Goal: Task Accomplishment & Management: Manage account settings

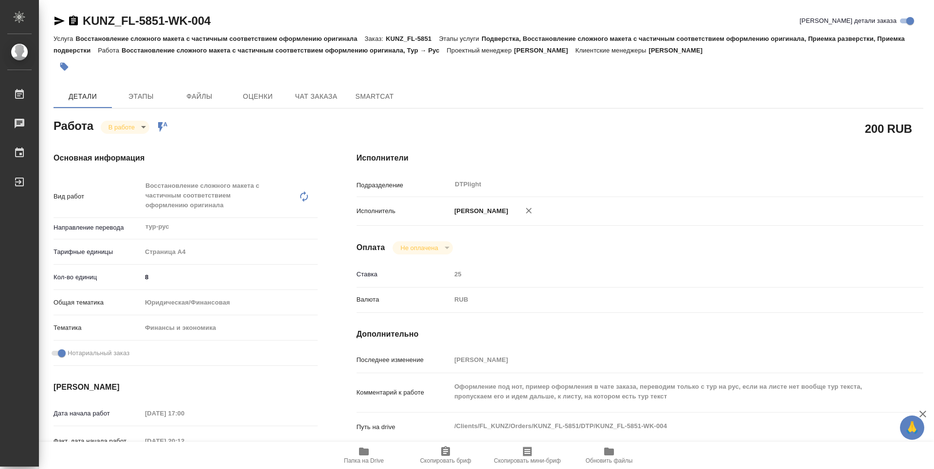
click at [370, 458] on span "Папка на Drive" at bounding box center [364, 460] width 40 height 7
click at [118, 130] on body "🙏 .cls-1 fill:#fff; AWATERA Zubakova Viktoriya Работы 0 Чаты График Выйти KUNZ_…" at bounding box center [467, 234] width 934 height 469
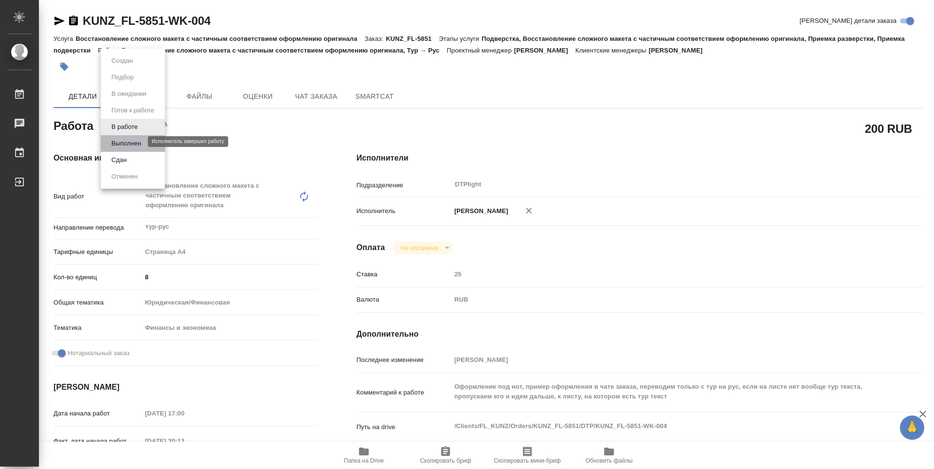
click at [122, 140] on button "Выполнен" at bounding box center [126, 143] width 36 height 11
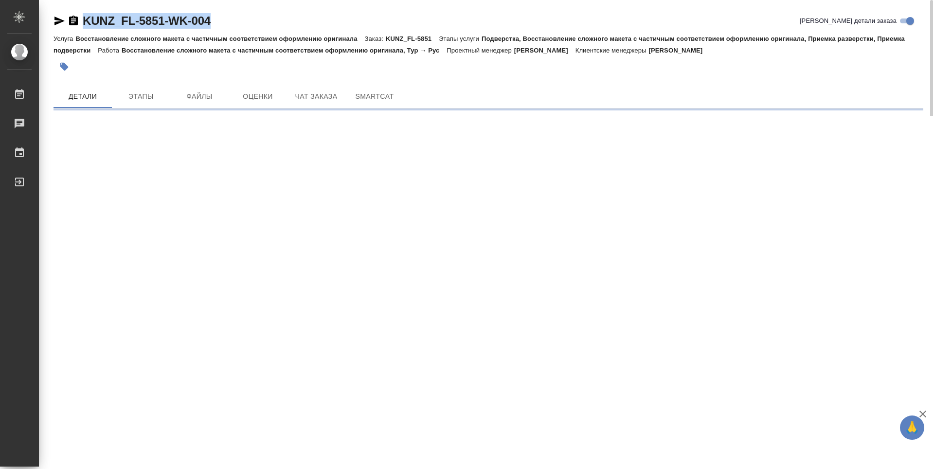
drag, startPoint x: 227, startPoint y: 21, endPoint x: 83, endPoint y: 18, distance: 144.0
click at [83, 18] on div "KUNZ_FL-5851-WK-004 Кратко детали заказа" at bounding box center [489, 21] width 870 height 16
copy link "KUNZ_FL-5851-WK-004"
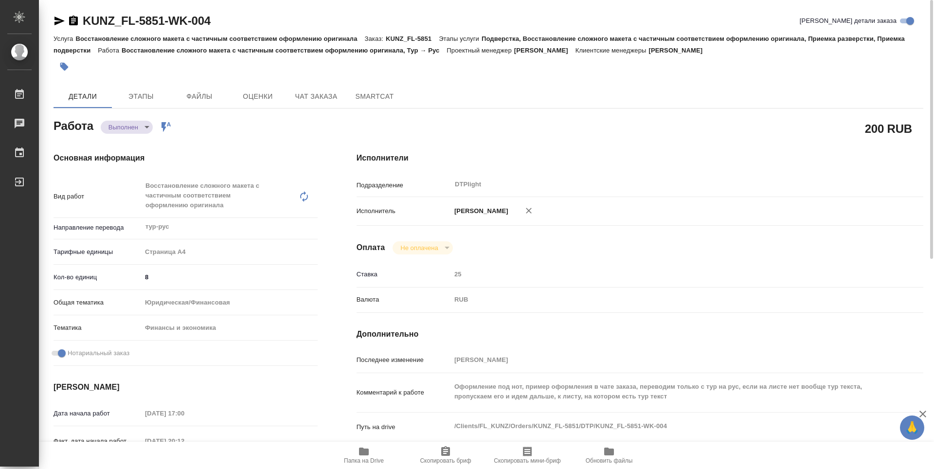
type textarea "x"
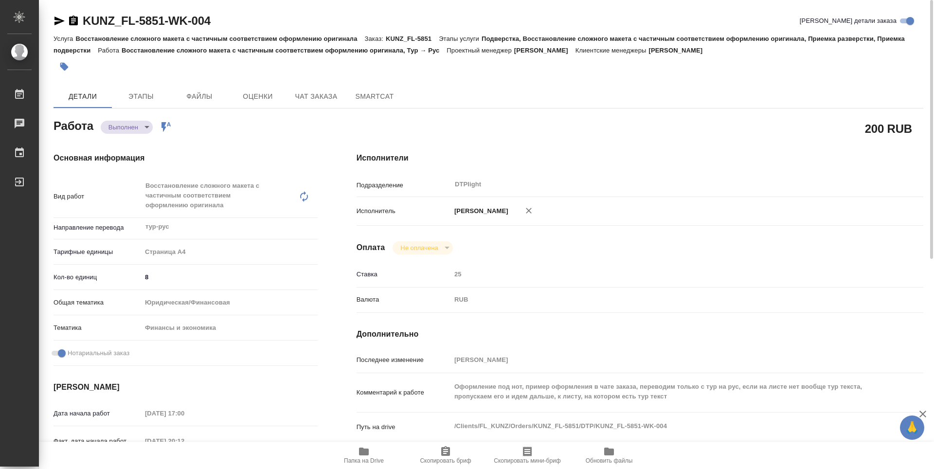
type textarea "x"
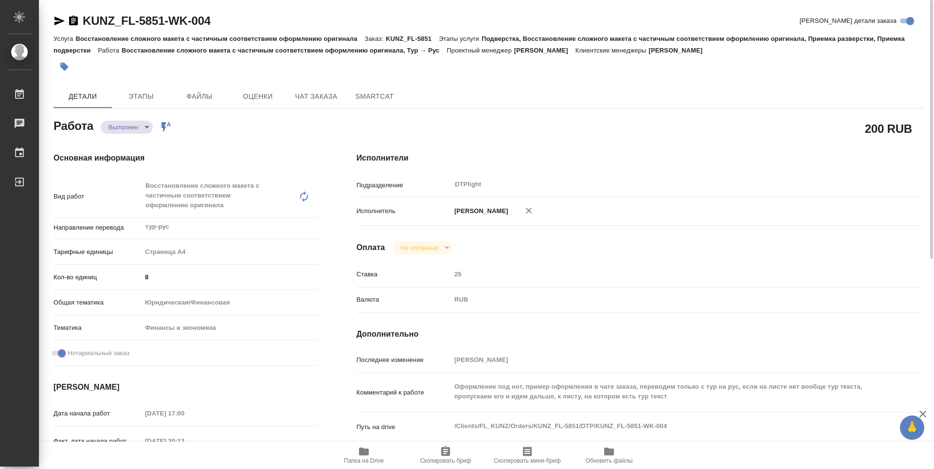
type textarea "x"
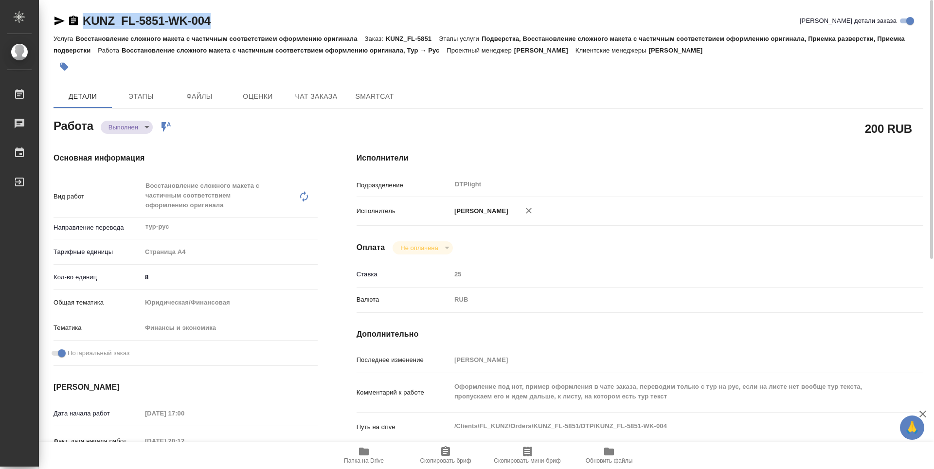
drag, startPoint x: 222, startPoint y: 21, endPoint x: 82, endPoint y: 18, distance: 140.7
click at [82, 18] on div "KUNZ_FL-5851-WK-004 Кратко детали заказа" at bounding box center [489, 21] width 870 height 16
copy link "KUNZ_FL-5851-WK-004"
click at [550, 235] on div "Исполнители Подразделение DTPlight ​ Исполнитель Зубакова Виктория Оплата Не оп…" at bounding box center [640, 350] width 606 height 435
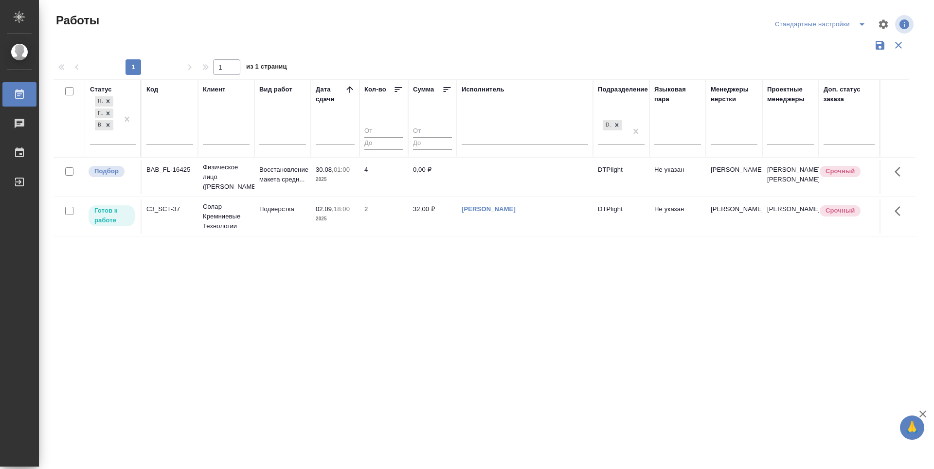
click at [271, 310] on div "Статус Подбор Готов к работе В работе Код Клиент Вид работ Дата сдачи Кол-во Су…" at bounding box center [485, 254] width 862 height 350
click at [112, 174] on p "Подбор" at bounding box center [106, 171] width 24 height 10
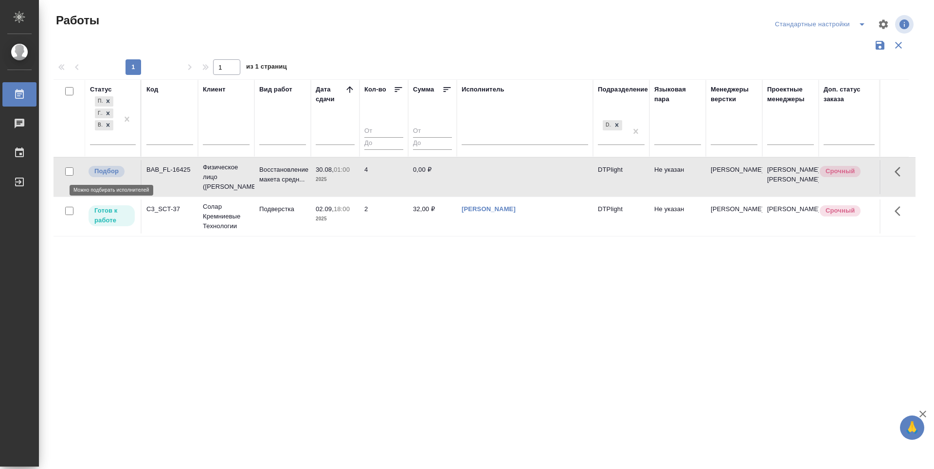
click at [112, 174] on p "Подбор" at bounding box center [106, 171] width 24 height 10
click at [460, 280] on div "Статус Подбор Готов к работе В работе Код Клиент Вид работ Дата сдачи Кол-во Су…" at bounding box center [485, 254] width 862 height 350
click at [125, 213] on p "Готов к работе" at bounding box center [111, 215] width 35 height 19
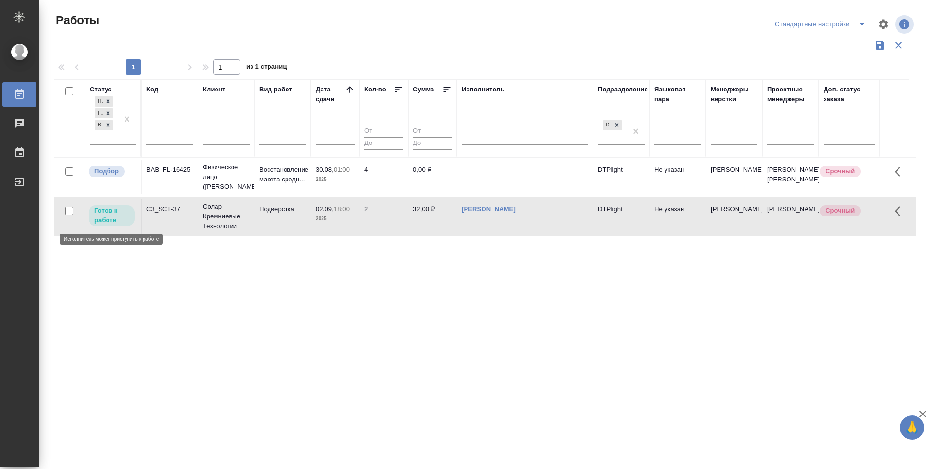
click at [125, 213] on p "Готов к работе" at bounding box center [111, 215] width 35 height 19
click at [577, 338] on div "Статус Подбор Готов к работе В работе Код Клиент Вид работ Дата сдачи Кол-во Су…" at bounding box center [485, 254] width 862 height 350
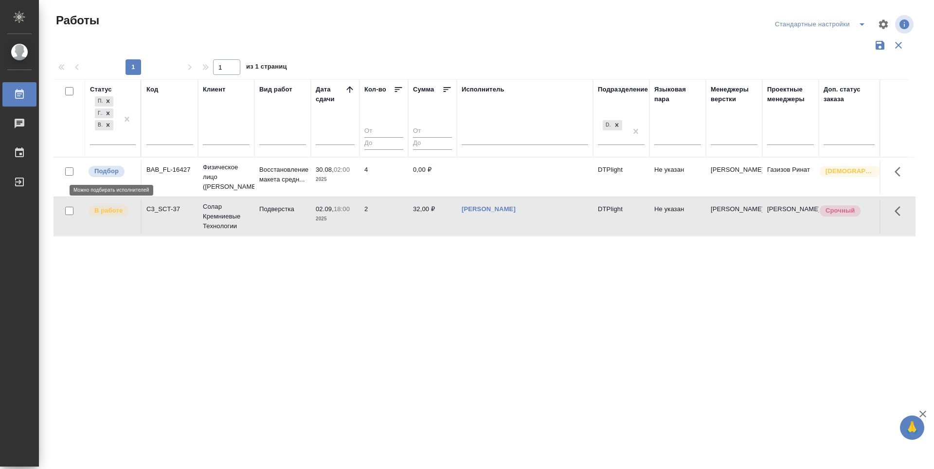
click at [106, 172] on p "Подбор" at bounding box center [106, 171] width 24 height 10
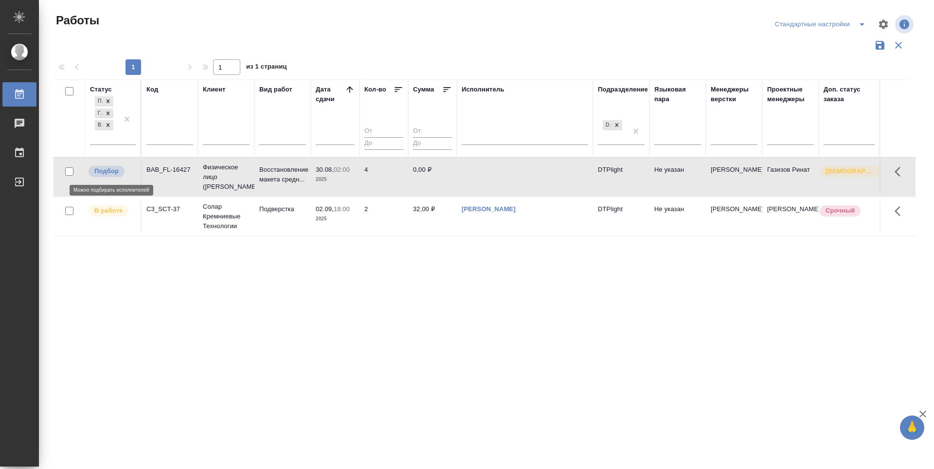
click at [106, 172] on p "Подбор" at bounding box center [106, 171] width 24 height 10
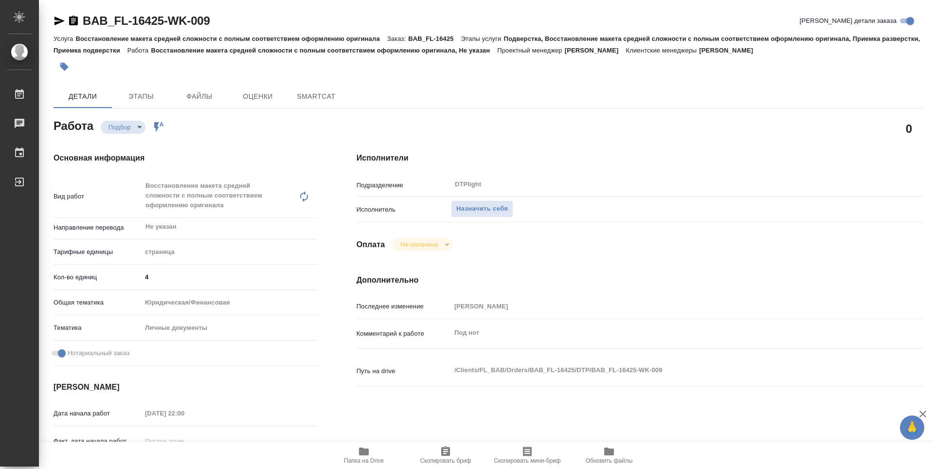
type textarea "x"
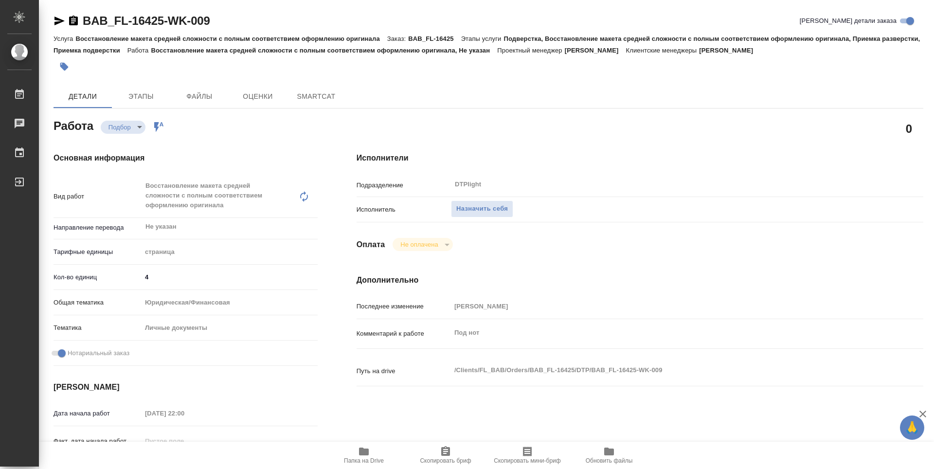
type textarea "x"
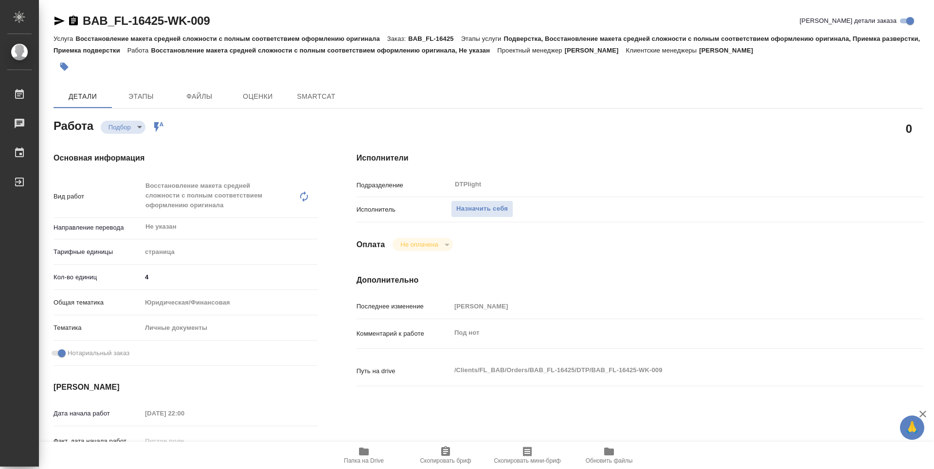
type textarea "x"
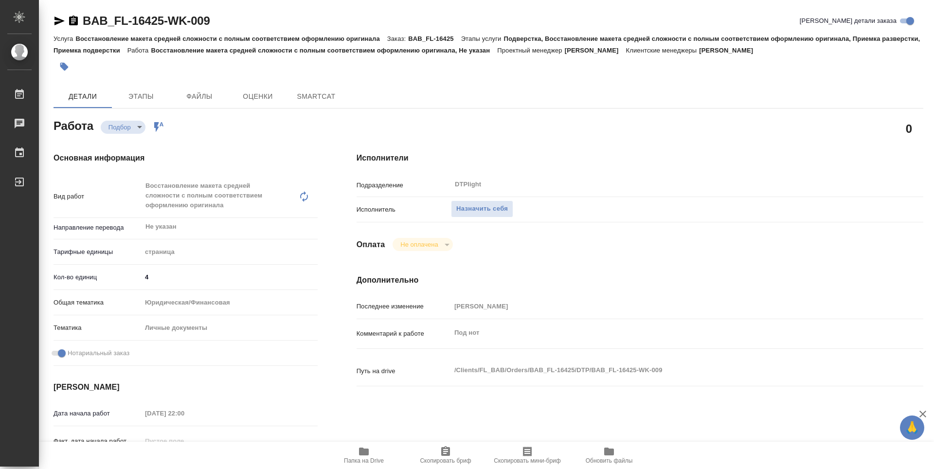
type textarea "x"
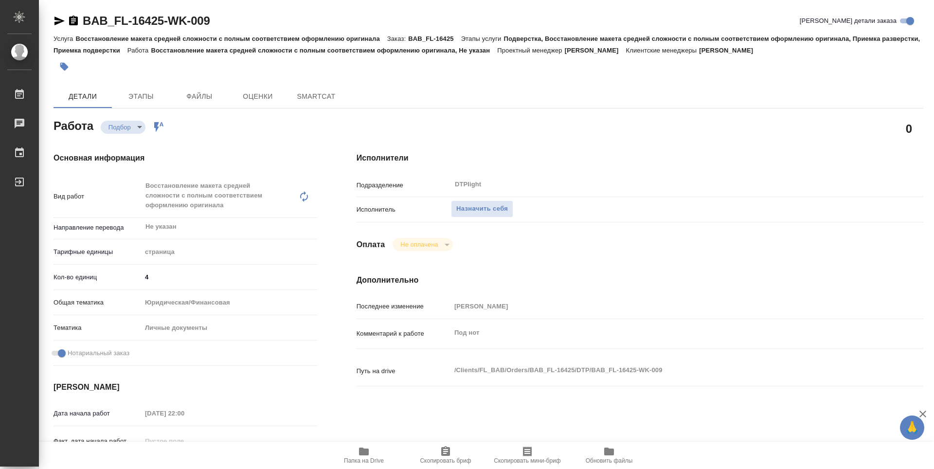
type textarea "x"
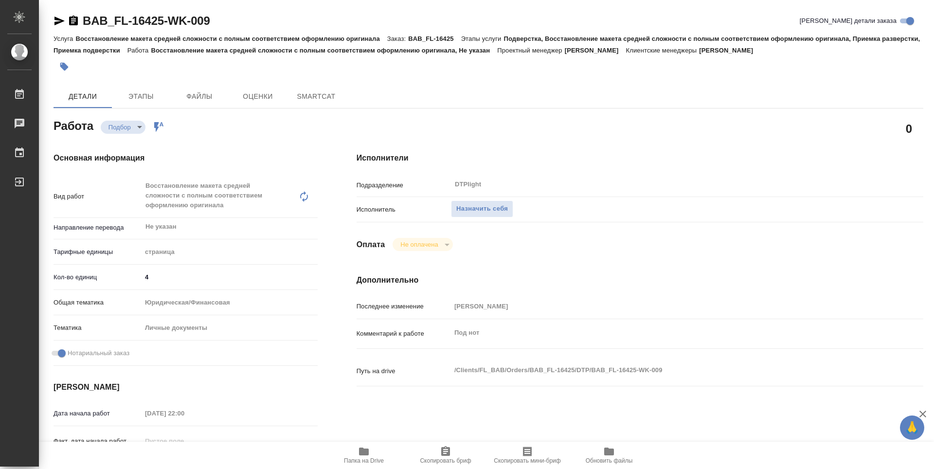
type textarea "x"
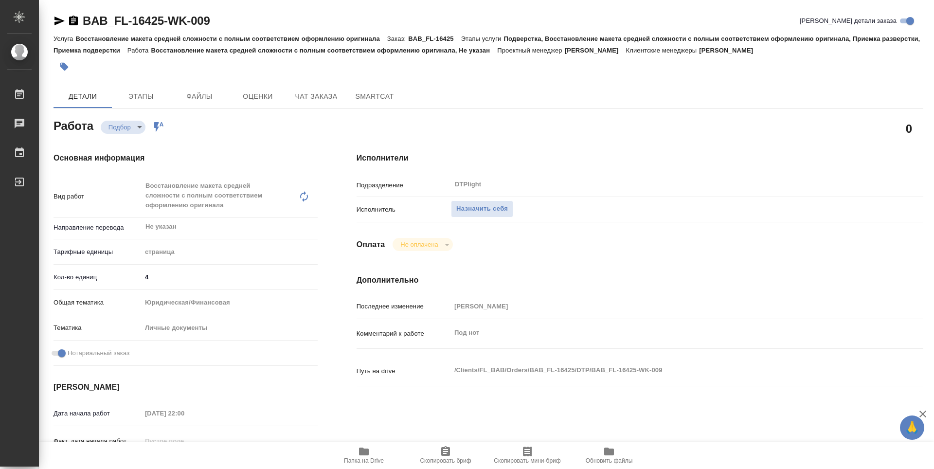
type textarea "x"
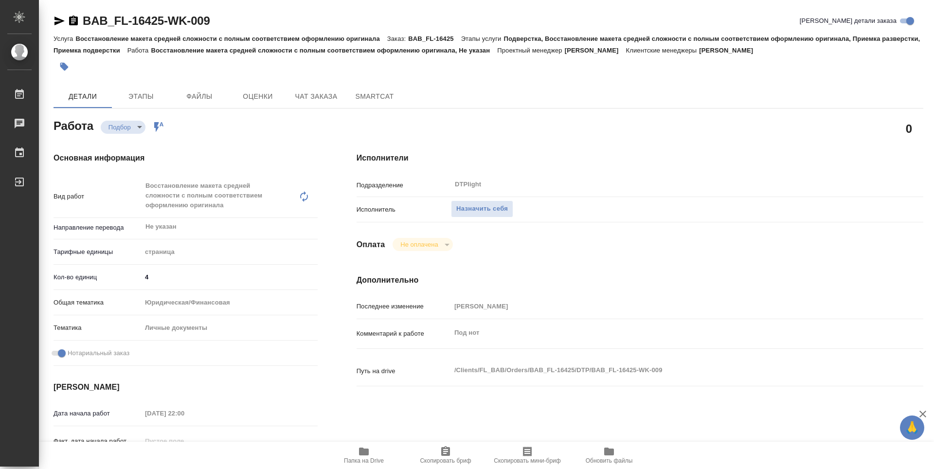
type textarea "x"
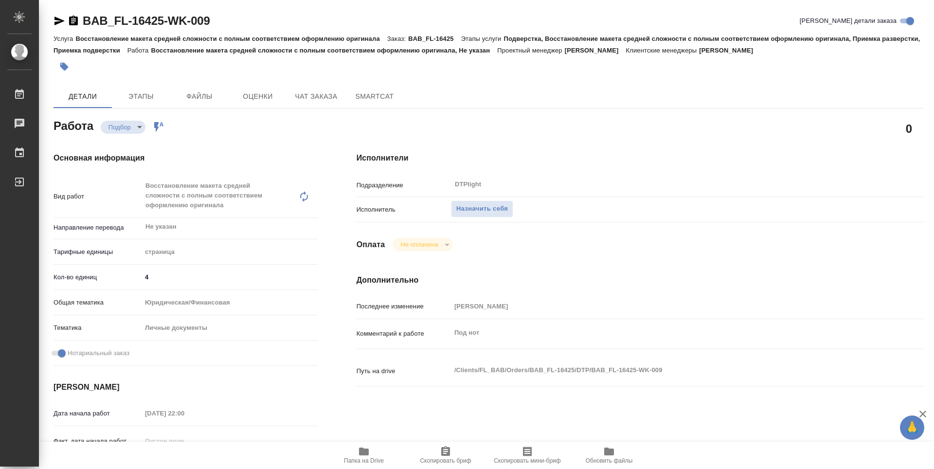
click at [365, 460] on span "Папка на Drive" at bounding box center [364, 460] width 40 height 7
click at [542, 138] on div "Исполнители Подразделение DTPlight ​ Исполнитель Назначить себя Оплата Не оплач…" at bounding box center [640, 350] width 606 height 435
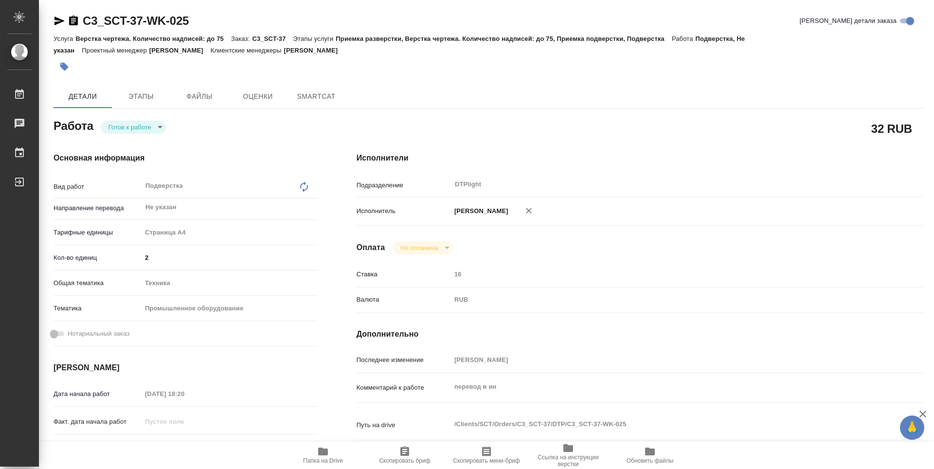
type textarea "x"
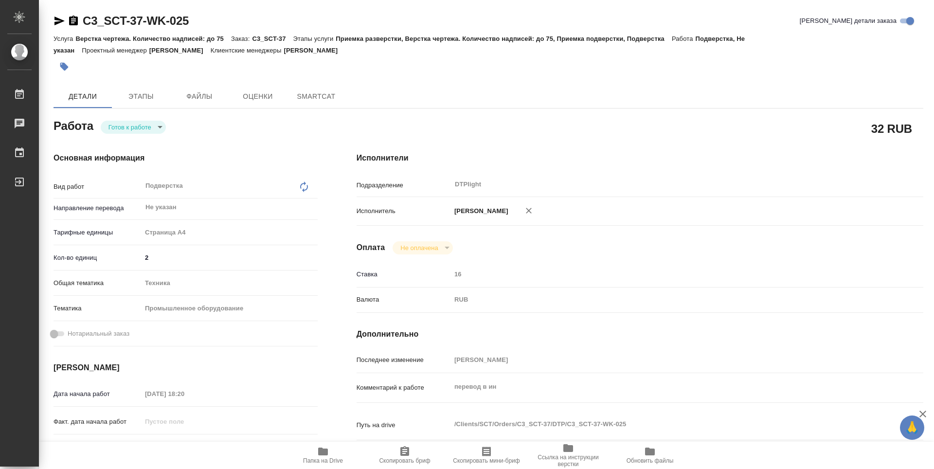
type textarea "x"
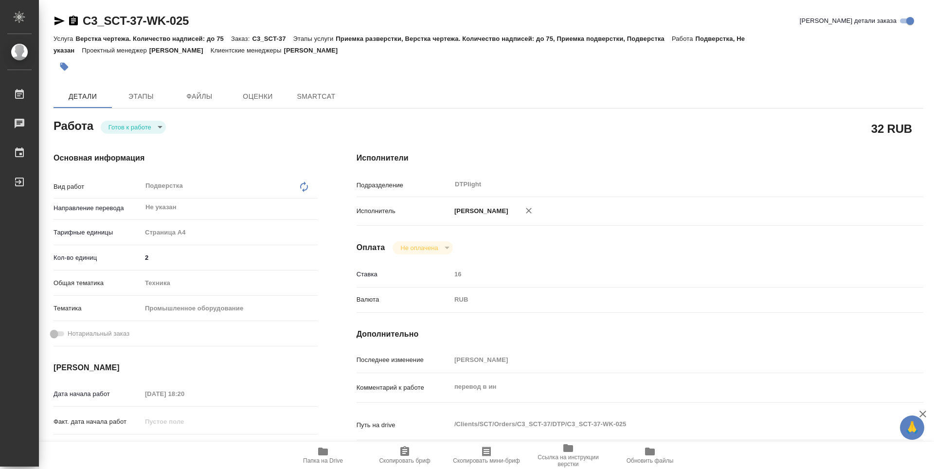
type textarea "x"
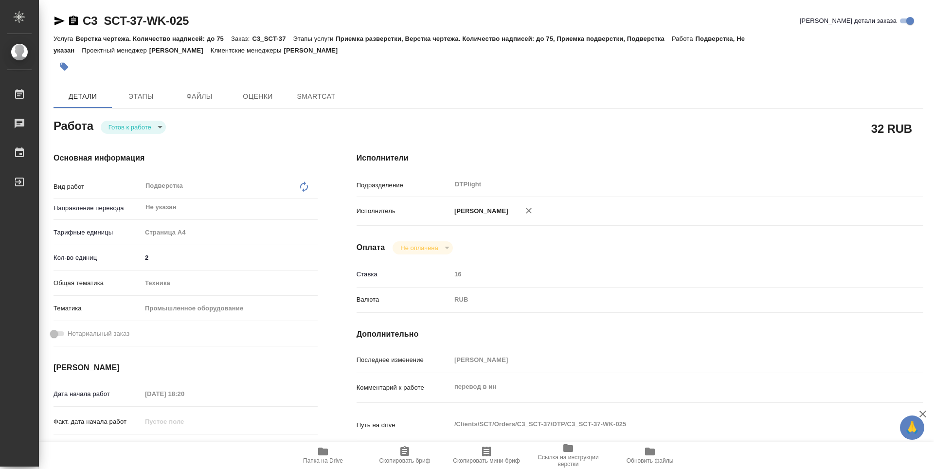
type textarea "x"
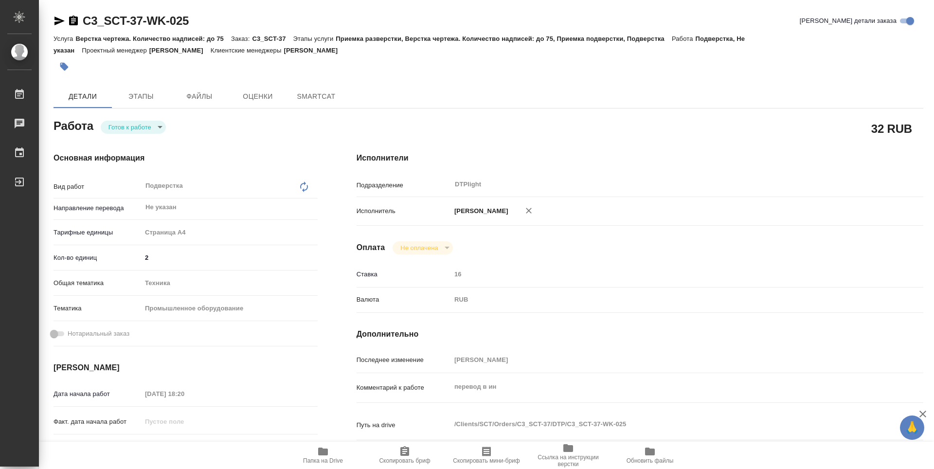
type textarea "x"
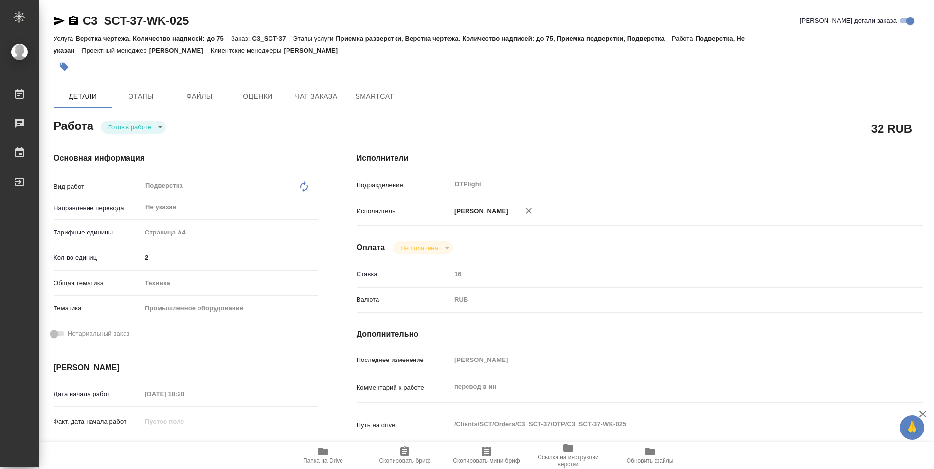
type textarea "x"
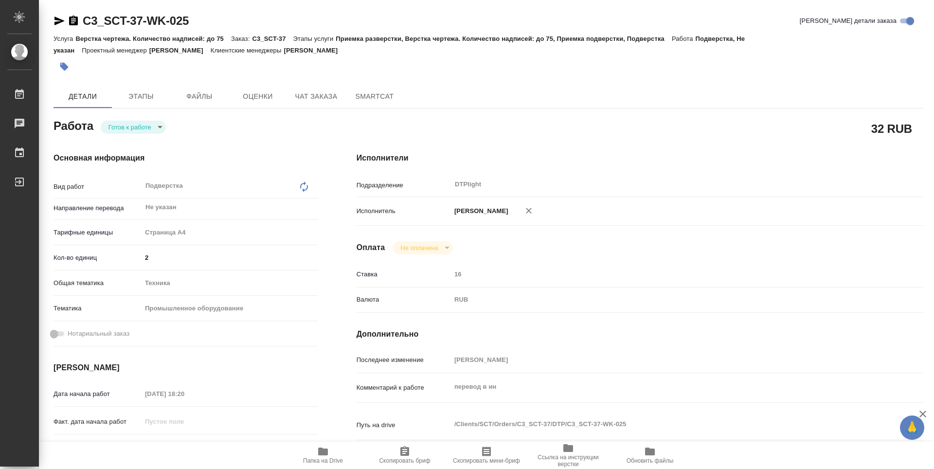
click at [320, 458] on span "Папка на Drive" at bounding box center [323, 460] width 40 height 7
type textarea "x"
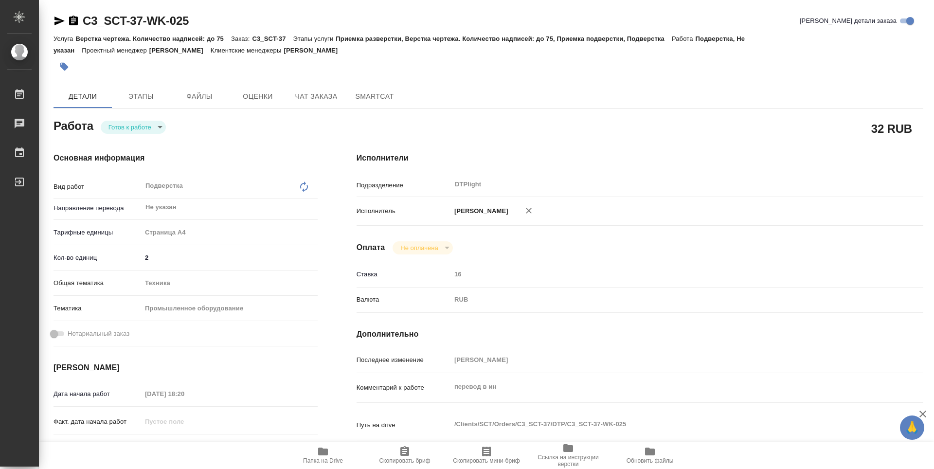
type textarea "x"
click at [144, 131] on body "🙏 .cls-1 fill:#fff; AWATERA Zubakova Viktoriya Работы 0 Чаты График Выйти C3_SC…" at bounding box center [467, 234] width 934 height 469
click at [142, 127] on li "В работе" at bounding box center [133, 127] width 65 height 17
type textarea "x"
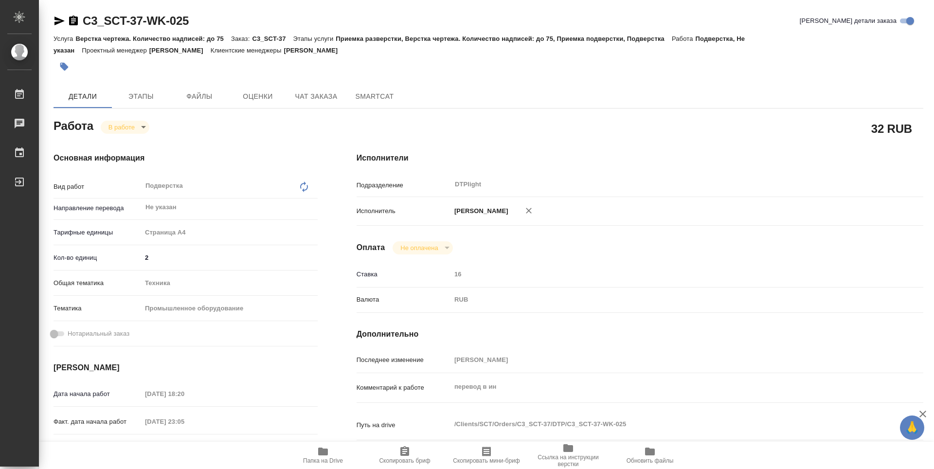
type textarea "x"
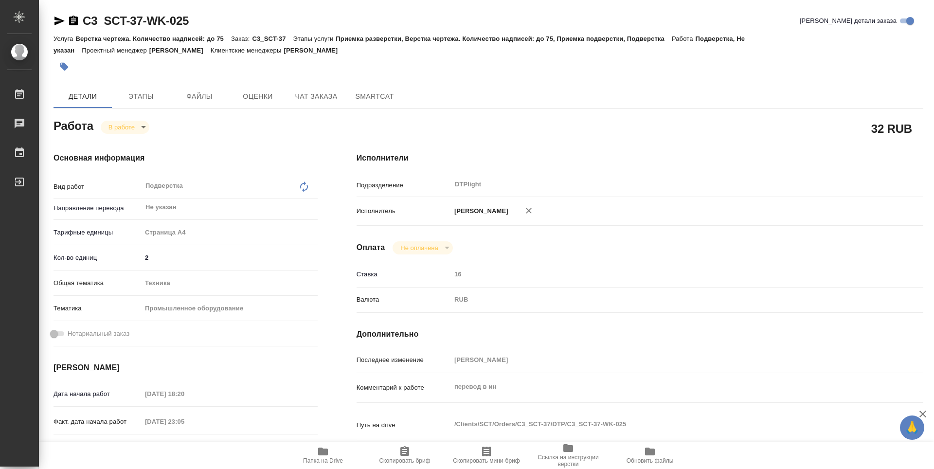
type textarea "x"
drag, startPoint x: 198, startPoint y: 16, endPoint x: 67, endPoint y: 25, distance: 131.7
click at [67, 25] on div "C3_SCT-37-WK-025 Кратко детали заказа" at bounding box center [489, 21] width 870 height 16
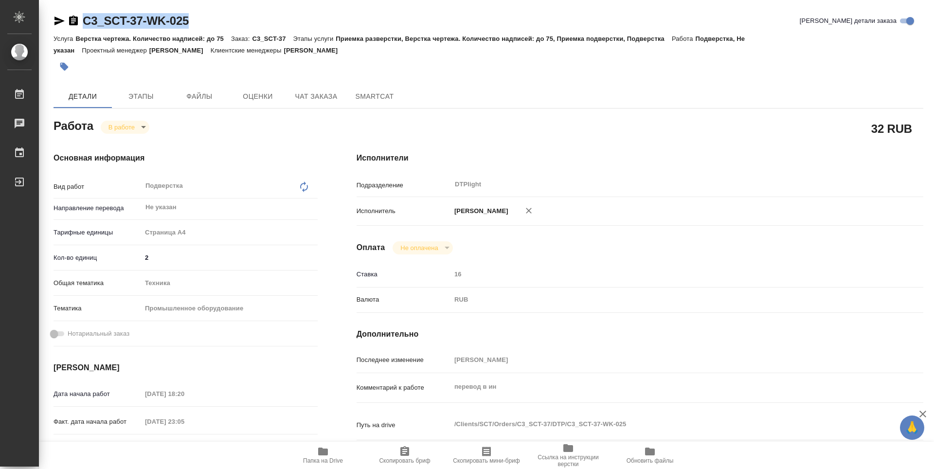
copy link "C3_SCT-37-WK-025"
click at [567, 151] on div "Исполнители Подразделение DTPlight ​ Исполнитель Зубакова Виктория Оплата Не оп…" at bounding box center [640, 340] width 606 height 415
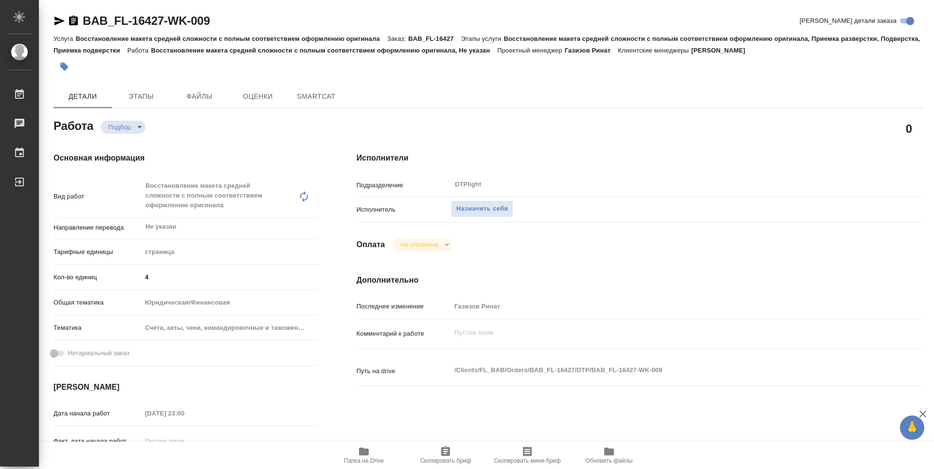
type textarea "x"
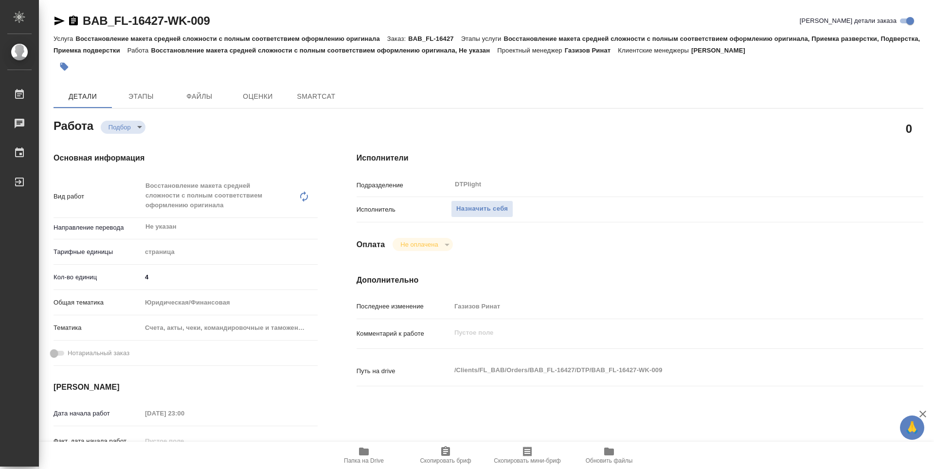
type textarea "x"
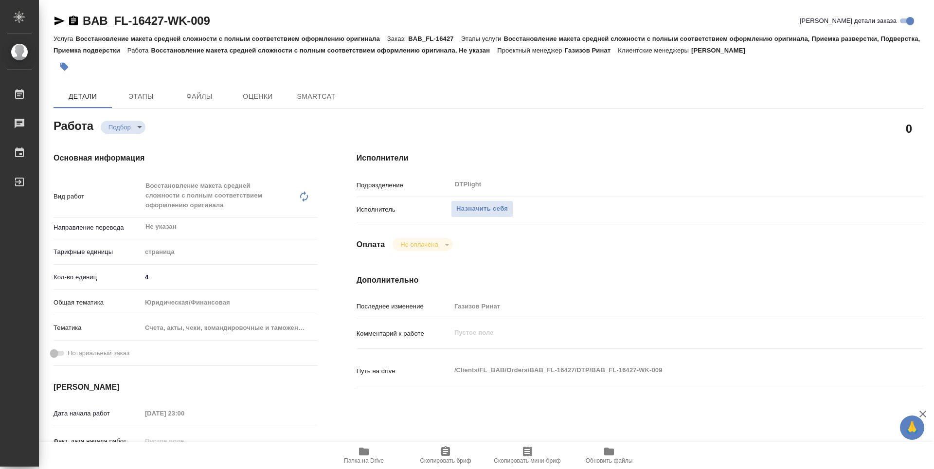
type textarea "x"
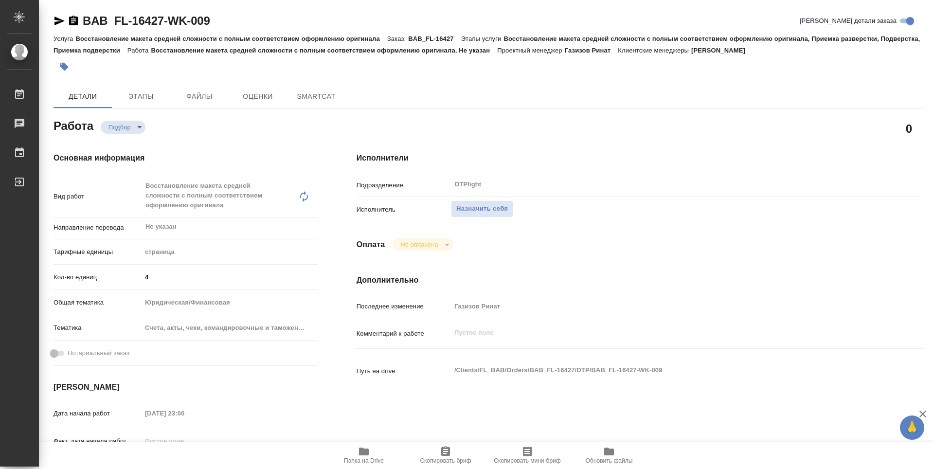
type textarea "x"
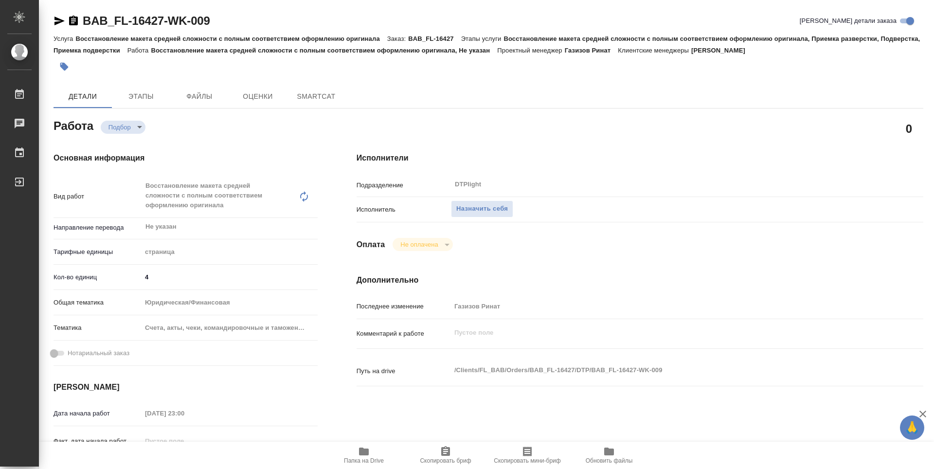
type textarea "x"
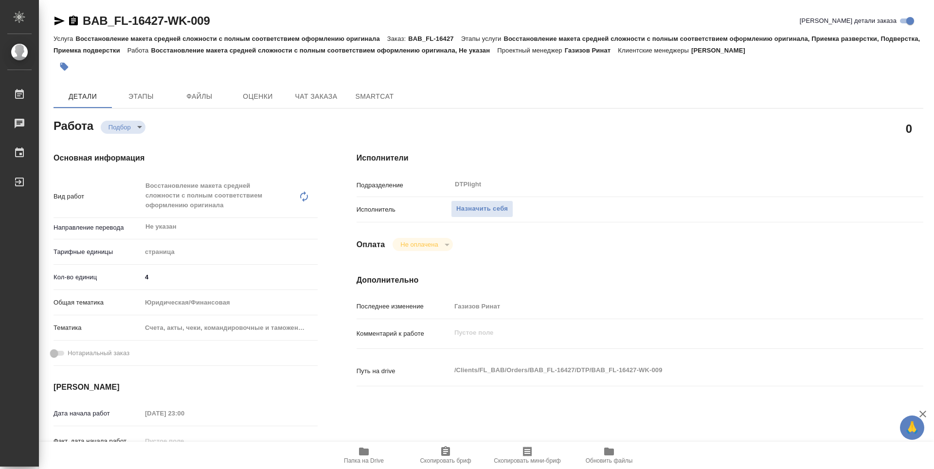
type textarea "x"
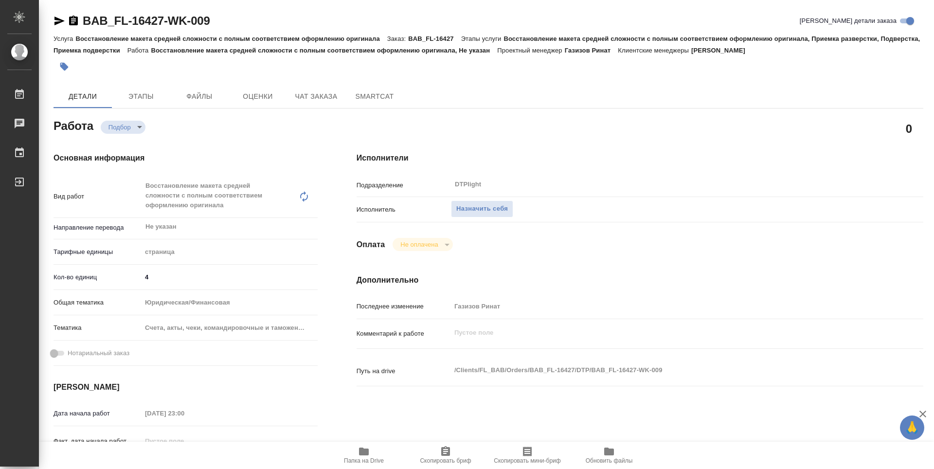
type textarea "x"
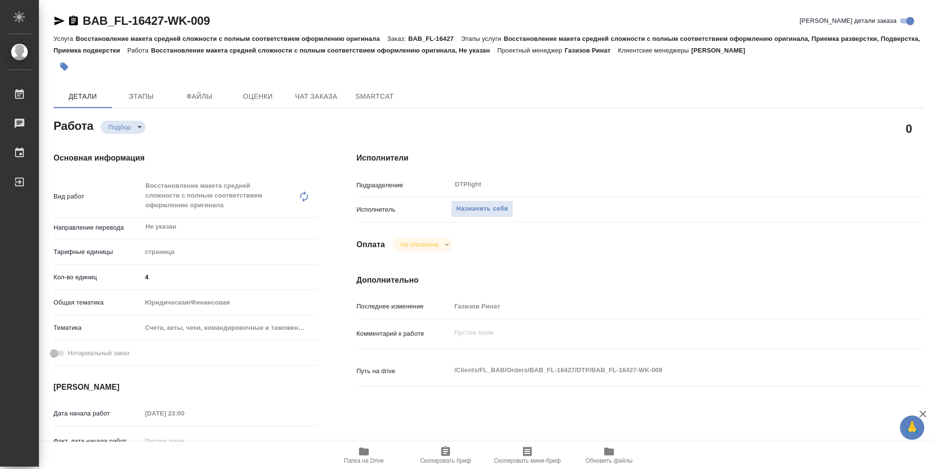
type textarea "x"
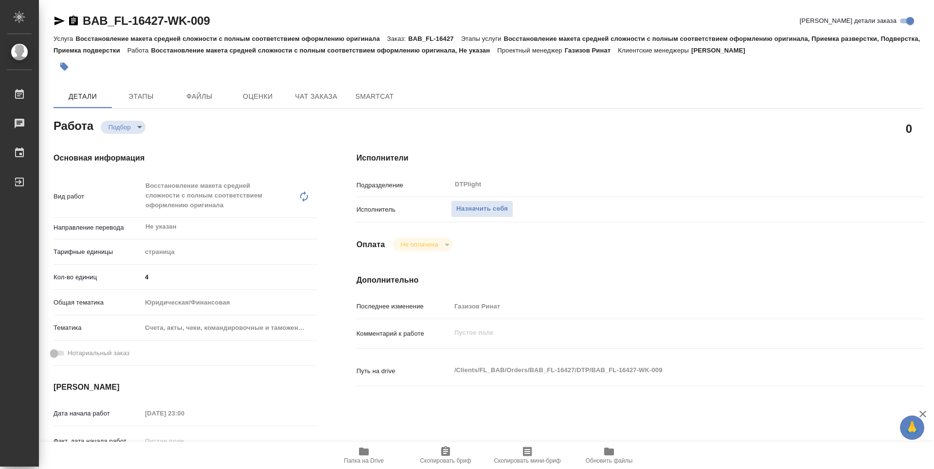
type textarea "x"
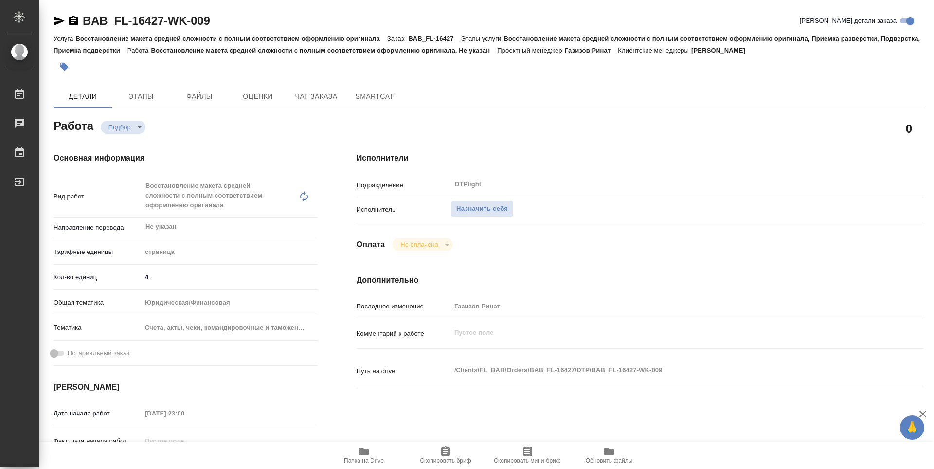
click at [365, 452] on icon "button" at bounding box center [364, 452] width 10 height 8
click at [578, 274] on div "Исполнители Подразделение DTPlight ​ Исполнитель Назначить себя Оплата Не оплач…" at bounding box center [640, 350] width 606 height 435
click at [556, 116] on div "0" at bounding box center [640, 128] width 606 height 63
click at [654, 166] on div "Исполнители Подразделение DTPlight ​ Исполнитель Назначить себя Оплата Не оплач…" at bounding box center [640, 350] width 606 height 435
click at [488, 211] on span "Назначить себя" at bounding box center [482, 208] width 52 height 11
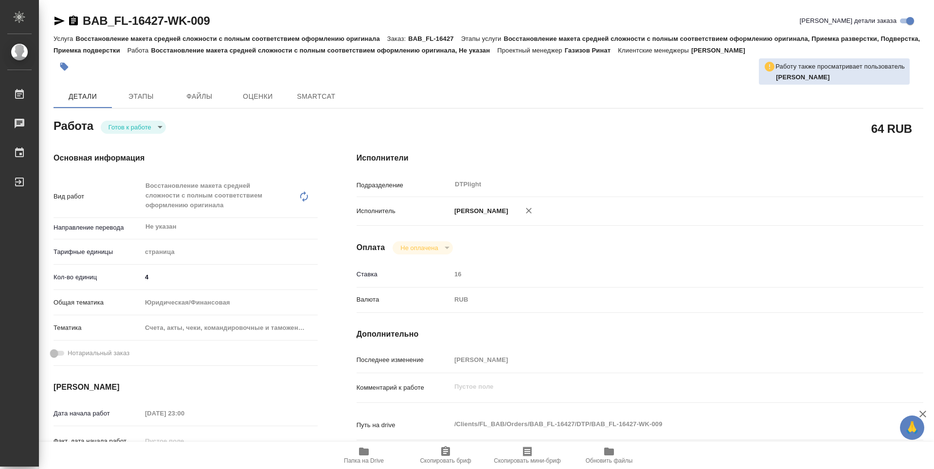
type textarea "x"
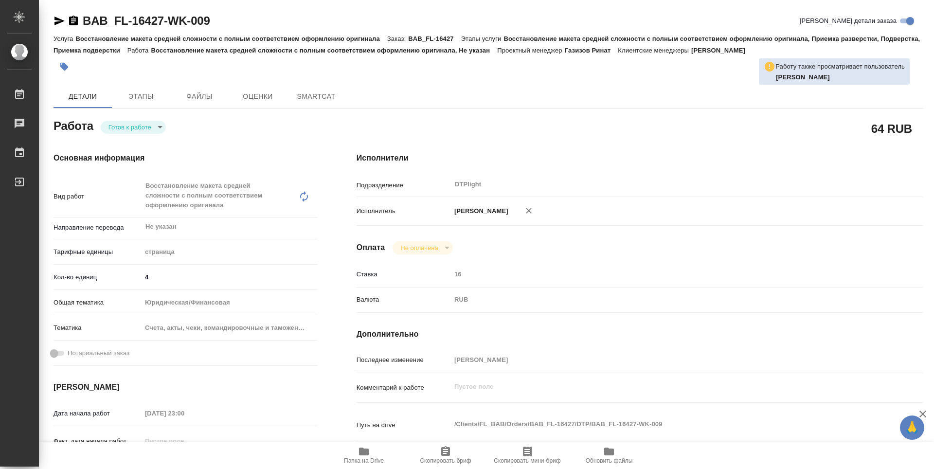
type textarea "x"
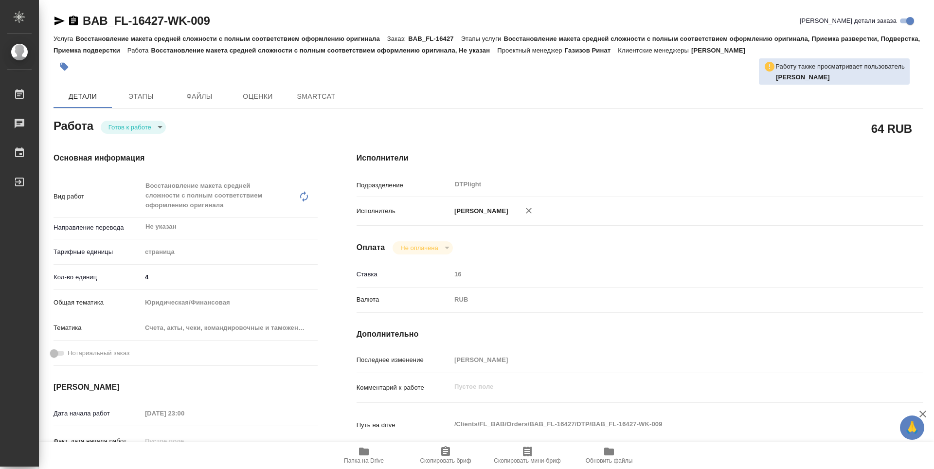
type textarea "x"
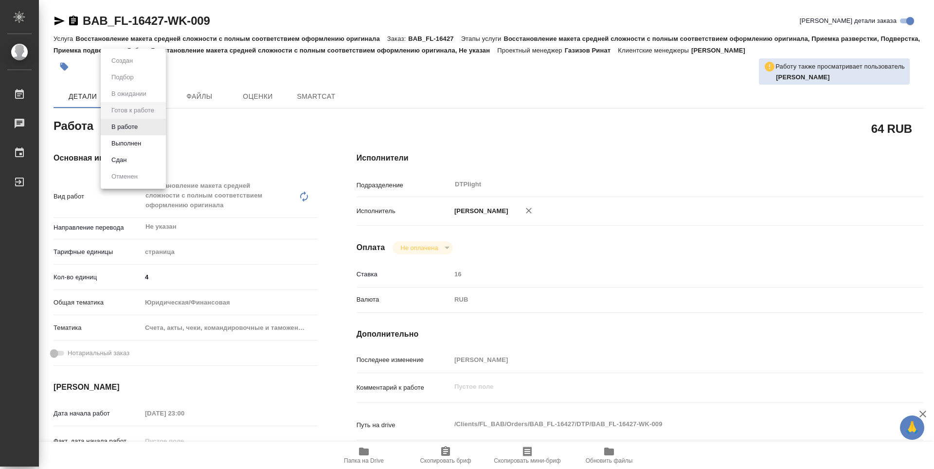
type textarea "x"
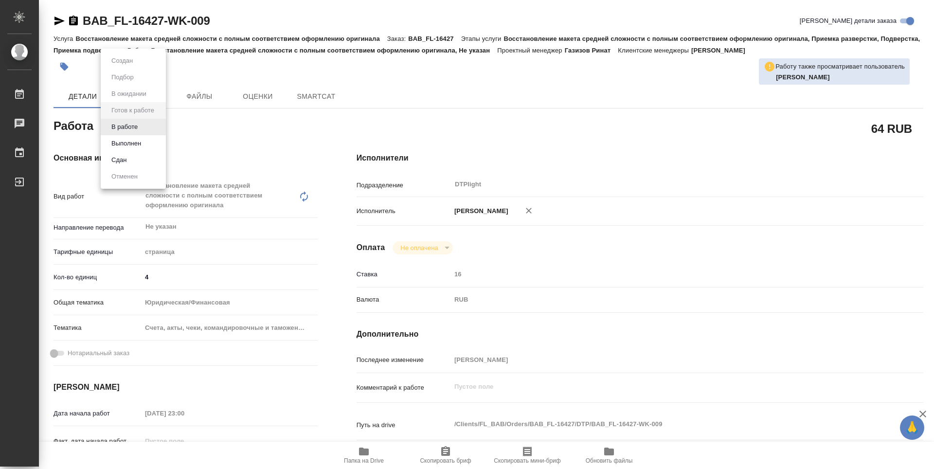
click at [141, 128] on body "🙏 .cls-1 fill:#fff; AWATERA Zubakova Viktoriya Работы Чаты График Выйти BAB_FL-…" at bounding box center [467, 234] width 934 height 469
type textarea "x"
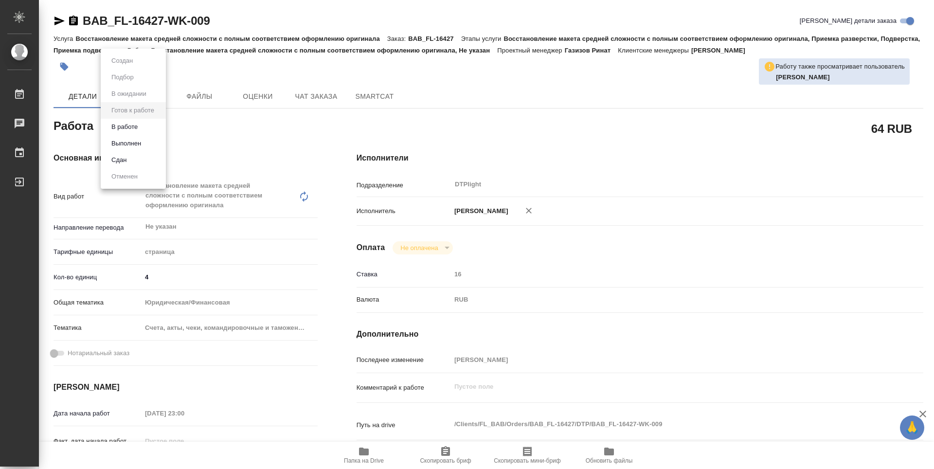
type textarea "x"
click at [137, 128] on button "В работе" at bounding box center [124, 127] width 32 height 11
type textarea "x"
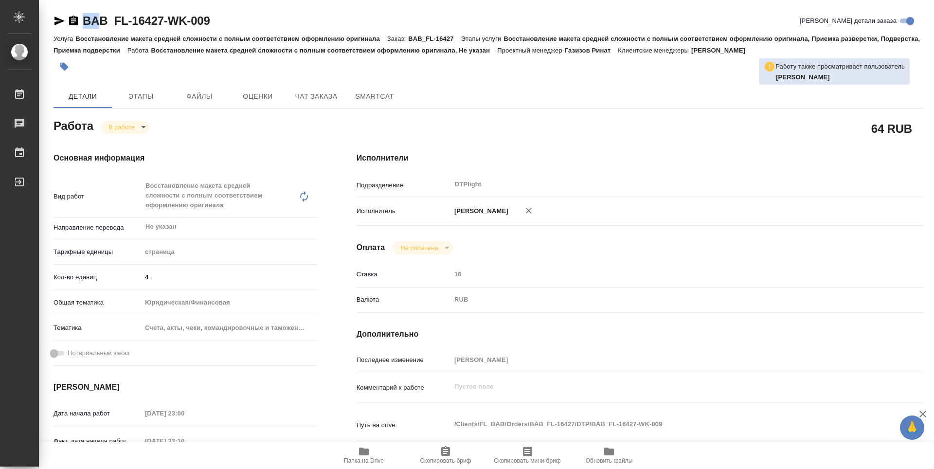
type textarea "x"
drag, startPoint x: 227, startPoint y: 22, endPoint x: 93, endPoint y: 16, distance: 133.5
click at [93, 16] on div "BAB_FL-16427-WK-009 [PERSON_NAME] детали заказа" at bounding box center [489, 21] width 870 height 16
type textarea "x"
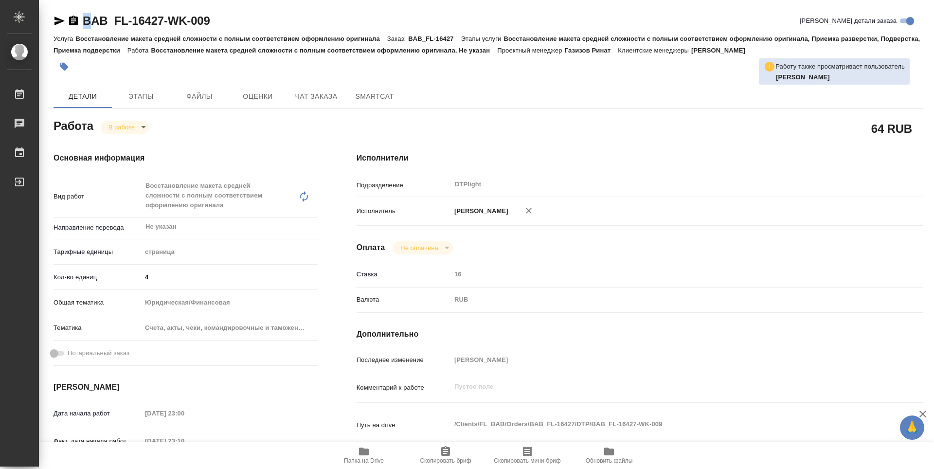
type textarea "x"
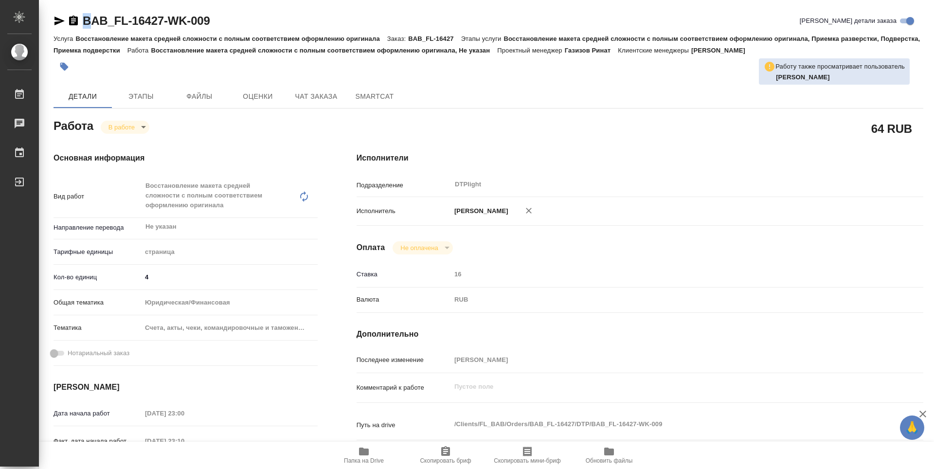
type textarea "x"
click at [245, 21] on div "BAB_FL-16427-WK-009 [PERSON_NAME] детали заказа" at bounding box center [489, 21] width 870 height 16
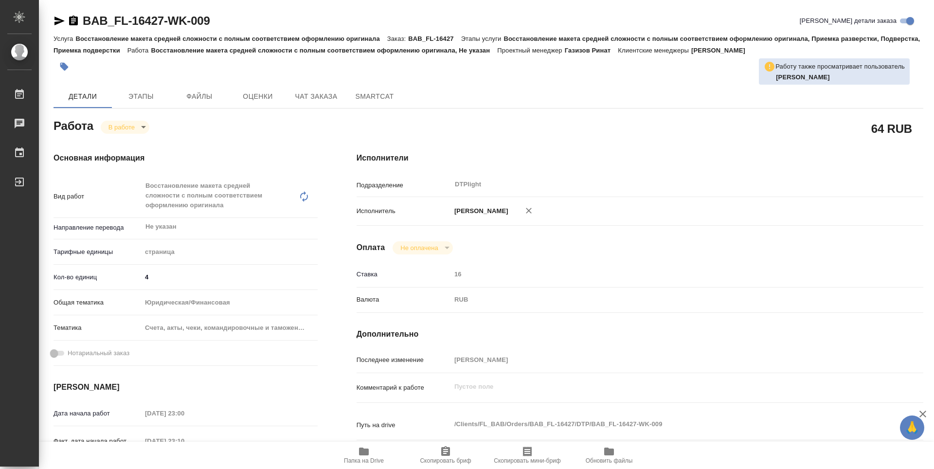
type textarea "x"
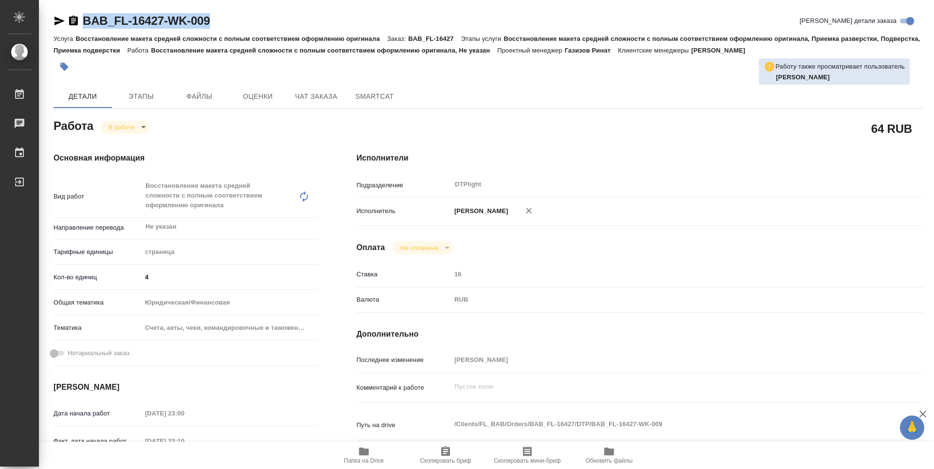
drag, startPoint x: 244, startPoint y: 24, endPoint x: 86, endPoint y: 24, distance: 158.6
click at [86, 24] on div "BAB_FL-16427-WK-009 [PERSON_NAME] детали заказа" at bounding box center [489, 21] width 870 height 16
copy link "BAB_FL-16427-WK-009"
click at [528, 148] on div "Исполнители Подразделение DTPlight ​ Исполнитель [PERSON_NAME] Не оплачена notP…" at bounding box center [640, 350] width 606 height 435
click at [513, 142] on div "Исполнители Подразделение DTPlight ​ Исполнитель [PERSON_NAME] Не оплачена notP…" at bounding box center [640, 350] width 606 height 435
